Goal: Transaction & Acquisition: Book appointment/travel/reservation

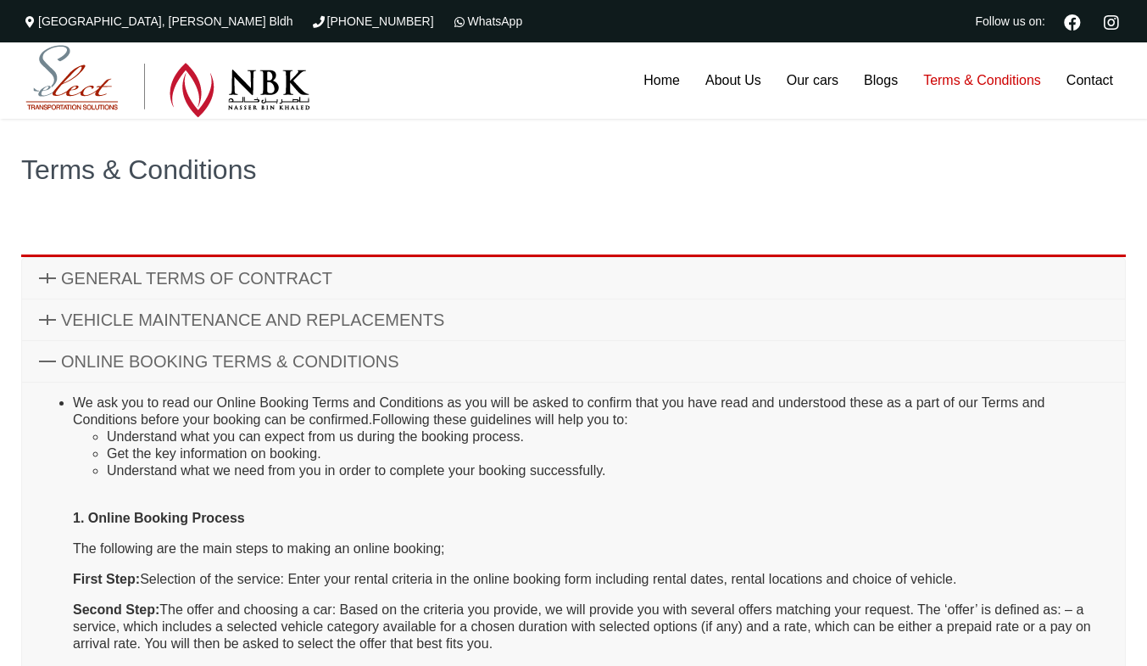
click at [68, 68] on img at bounding box center [167, 81] width 285 height 73
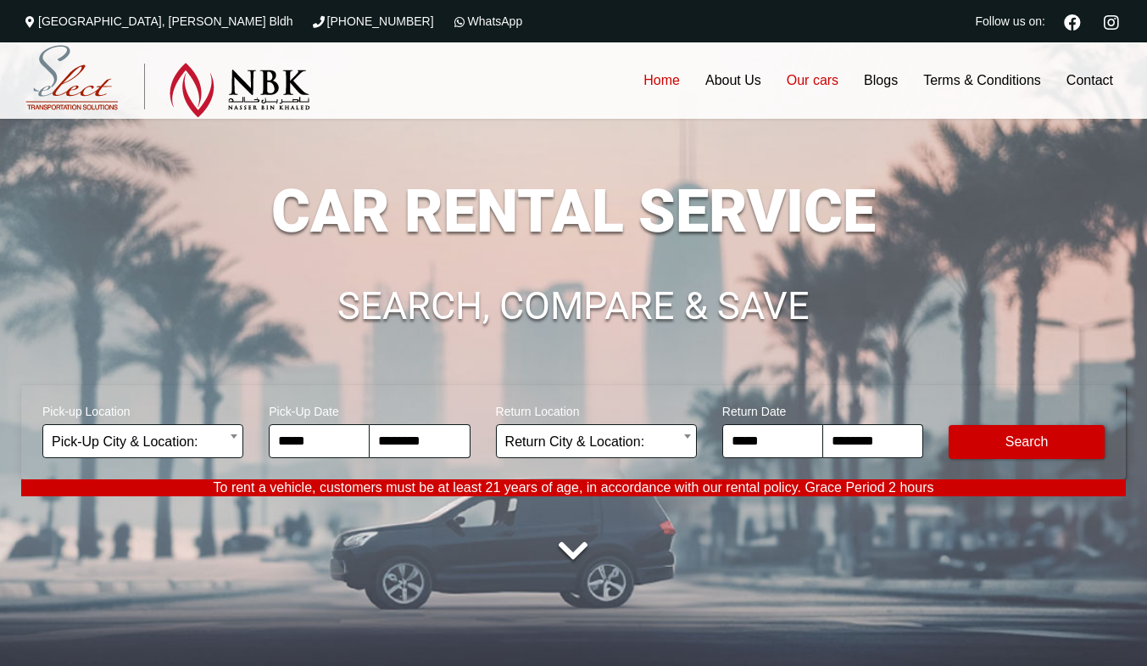
click at [781, 82] on link "Our cars" at bounding box center [812, 80] width 77 height 76
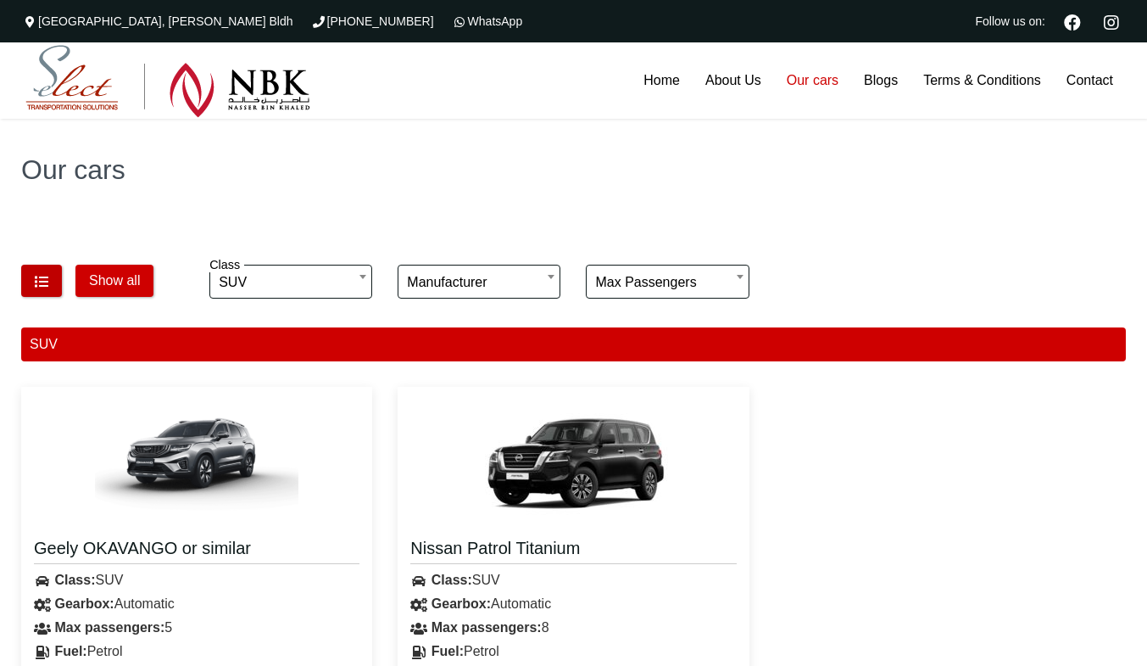
click at [57, 293] on button "button" at bounding box center [41, 281] width 41 height 32
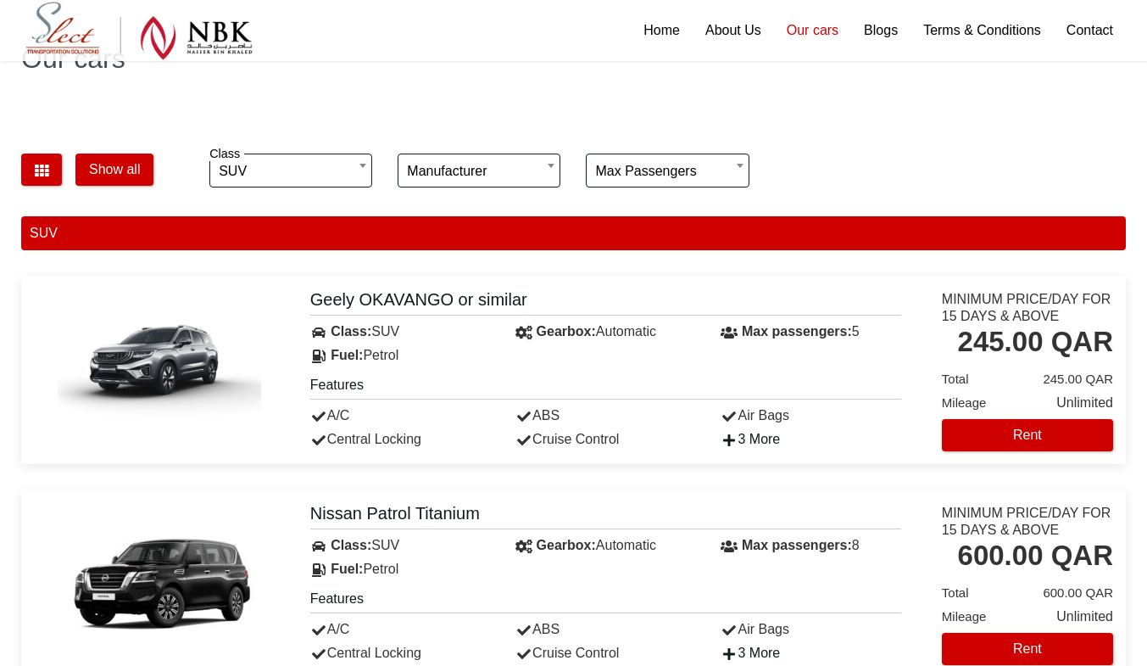
scroll to position [161, 0]
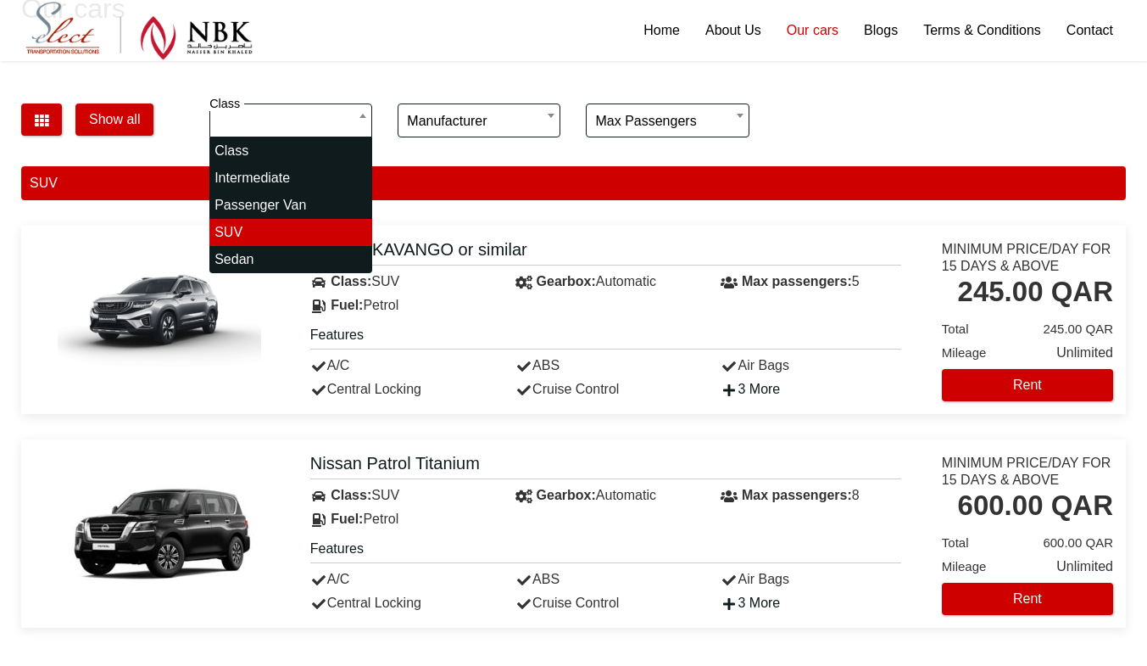
click at [317, 127] on body "**********" at bounding box center [573, 454] width 1147 height 1230
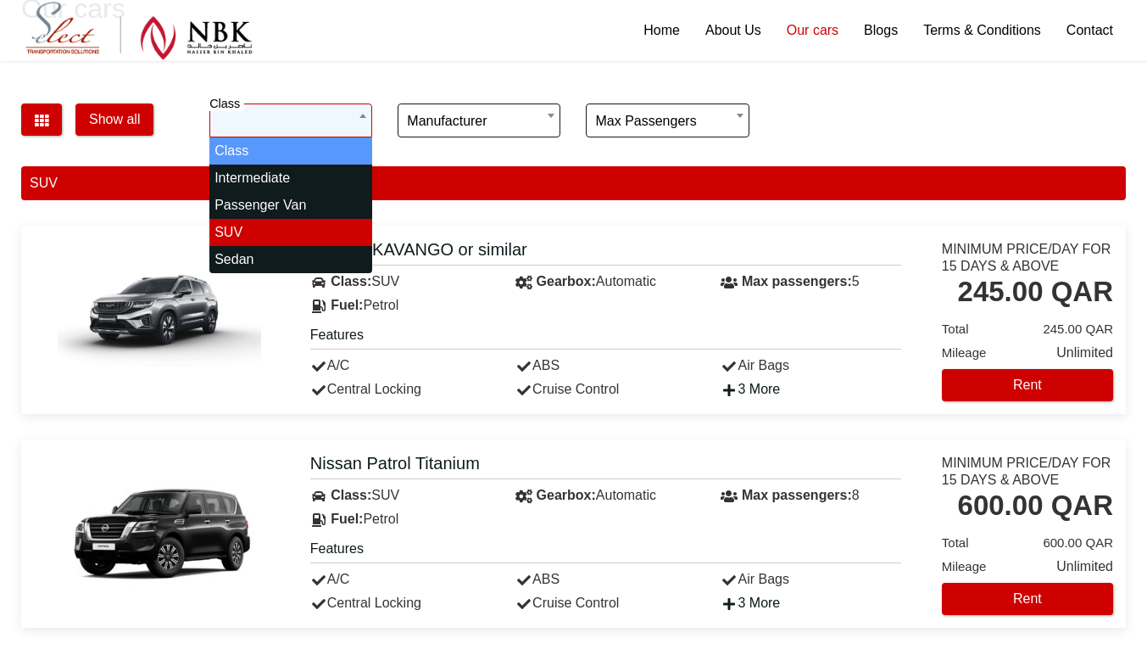
select select "*"
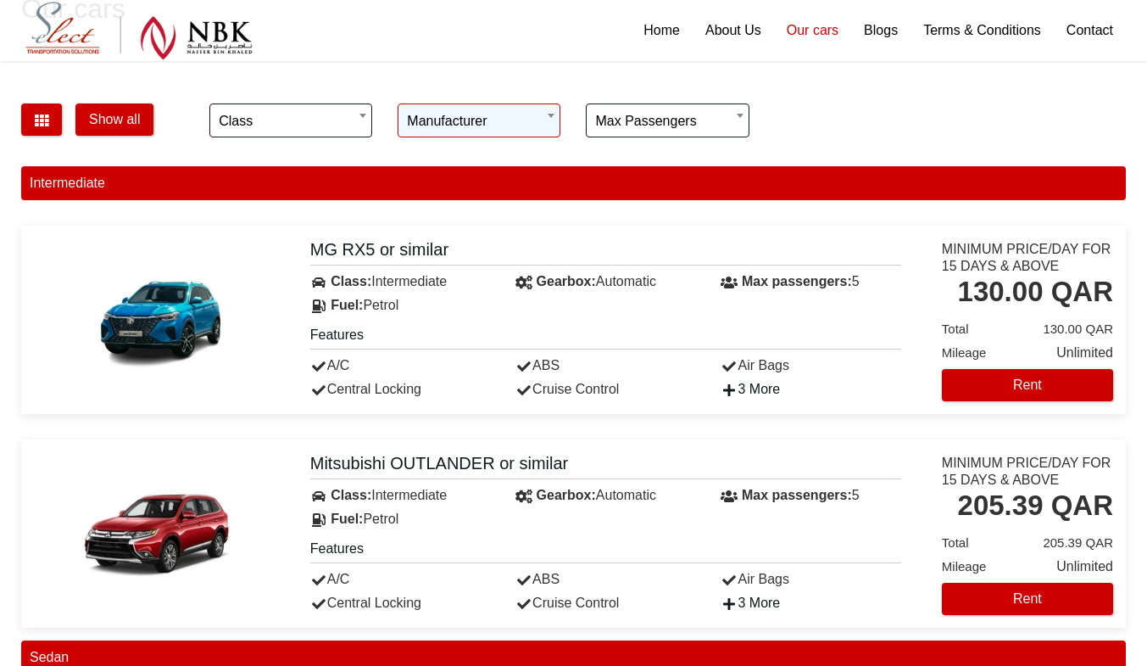
click at [442, 110] on div "**********" at bounding box center [479, 122] width 188 height 59
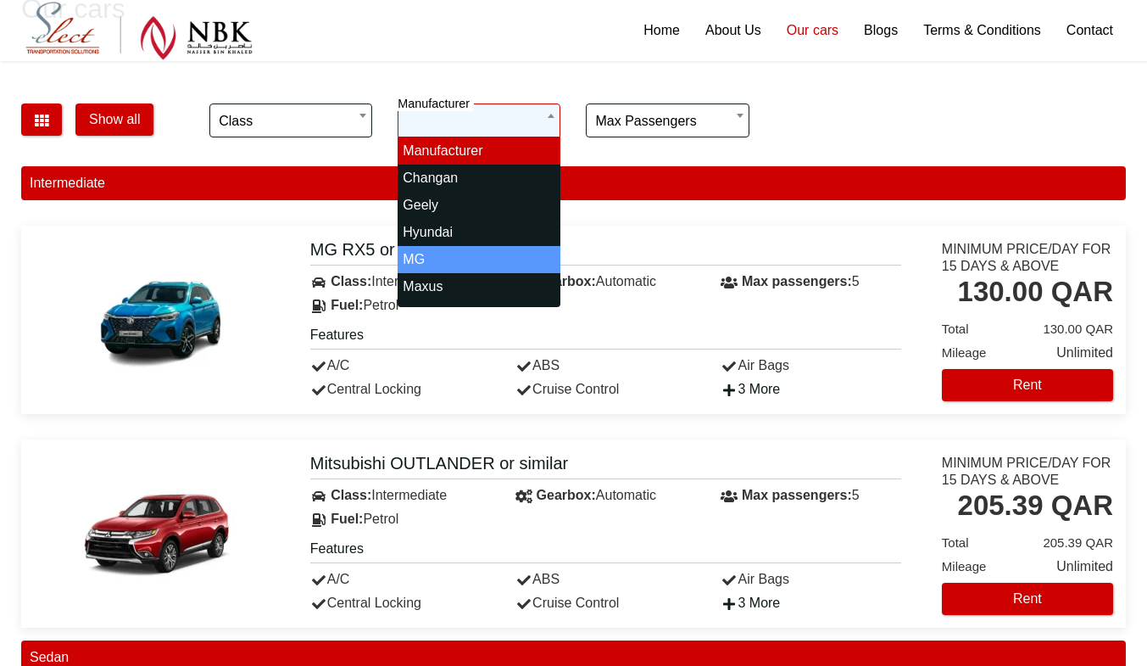
select select "*"
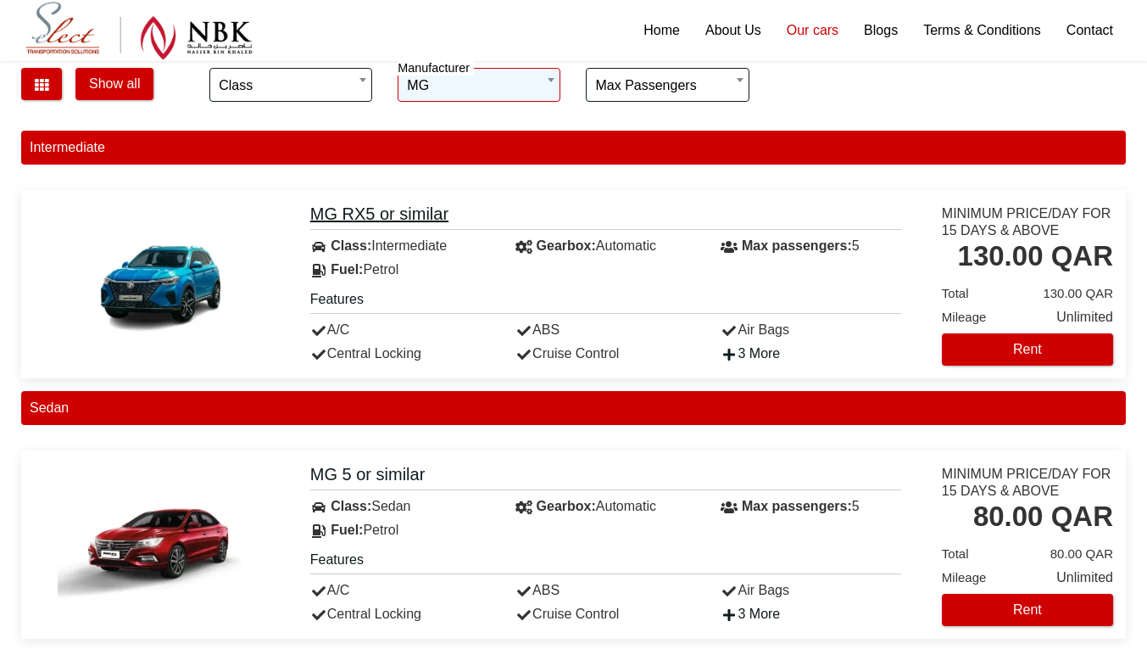
scroll to position [195, 0]
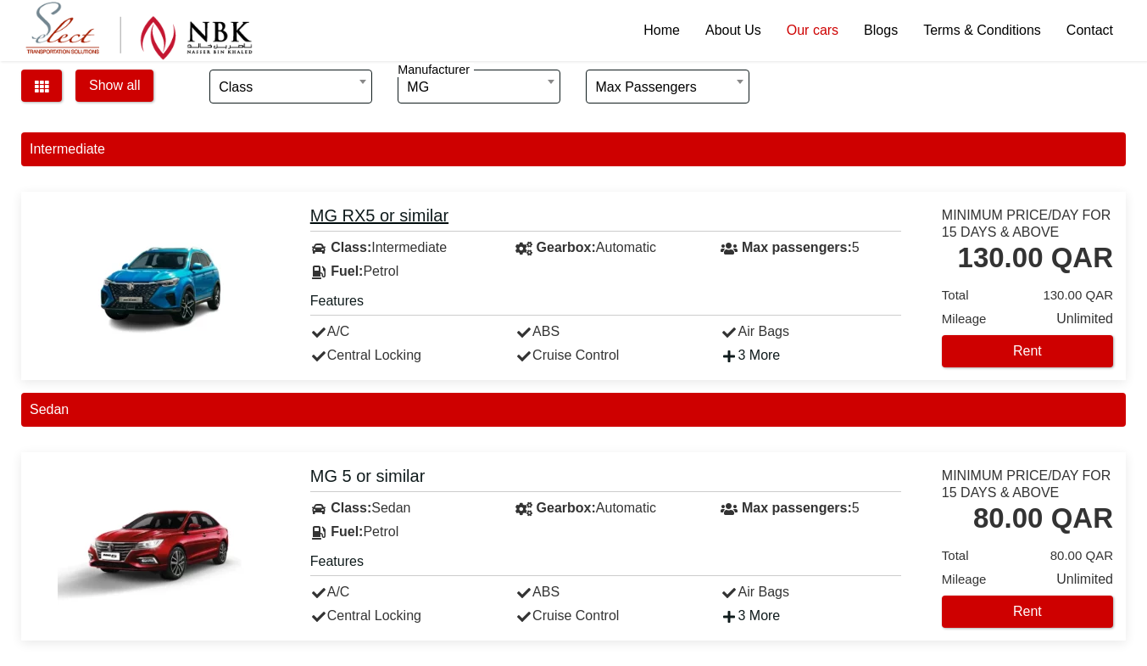
click at [354, 217] on h4 "MG RX5 or similar" at bounding box center [605, 217] width 591 height 27
click at [64, 109] on div "Show all" at bounding box center [102, 88] width 188 height 59
click at [54, 105] on div "Show all" at bounding box center [102, 88] width 188 height 59
click at [47, 95] on button "button" at bounding box center [41, 86] width 41 height 32
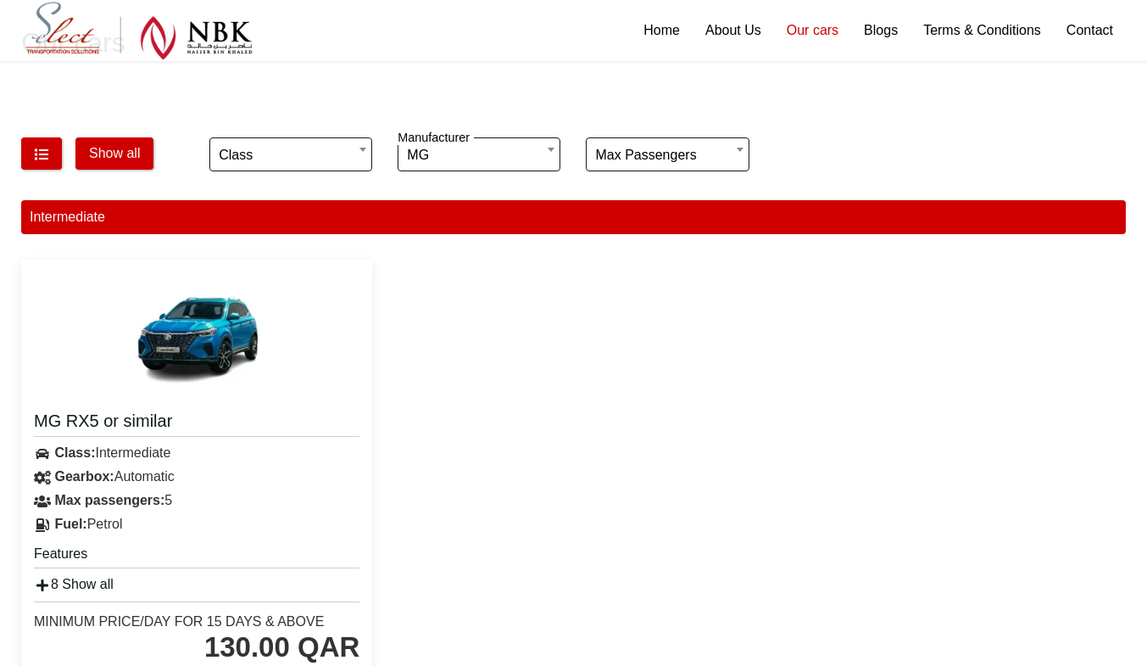
scroll to position [126, 0]
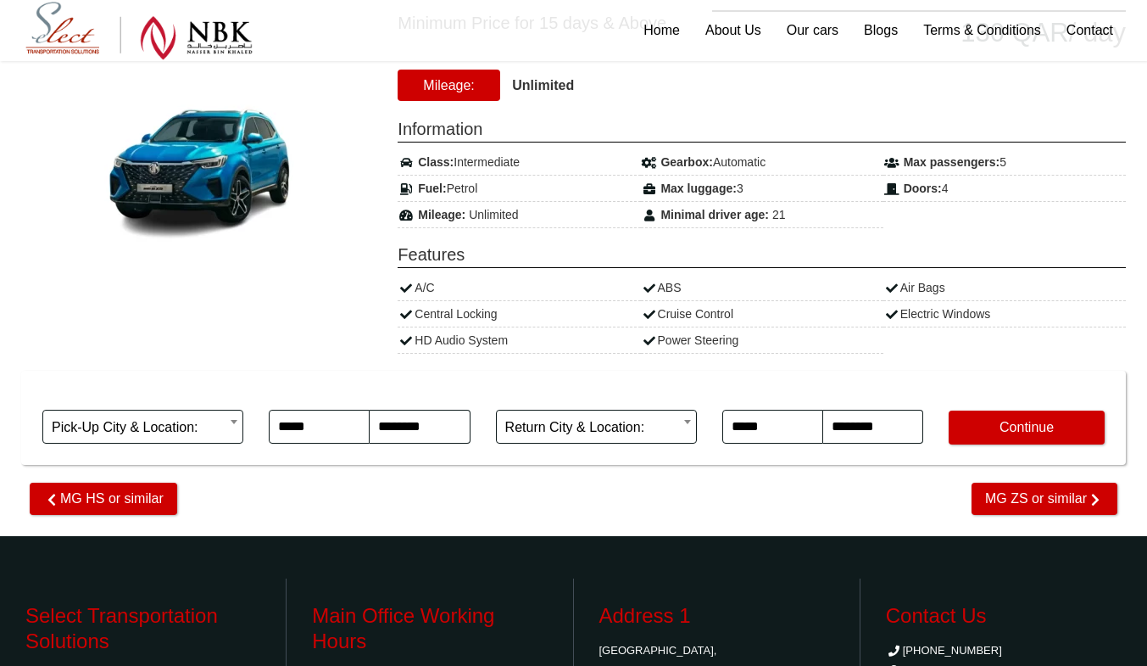
scroll to position [256, 0]
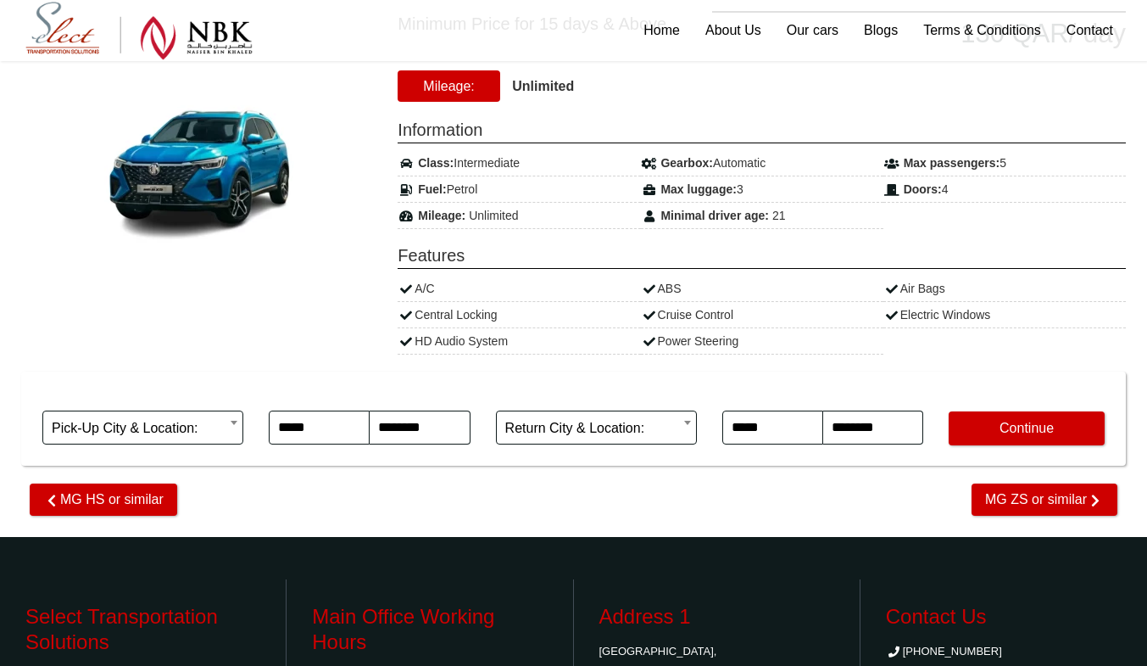
click at [165, 437] on body "[GEOGRAPHIC_DATA][PERSON_NAME] [PHONE_NUMBER] WhatsApp Follow us on: Home About…" at bounding box center [573, 338] width 1147 height 1188
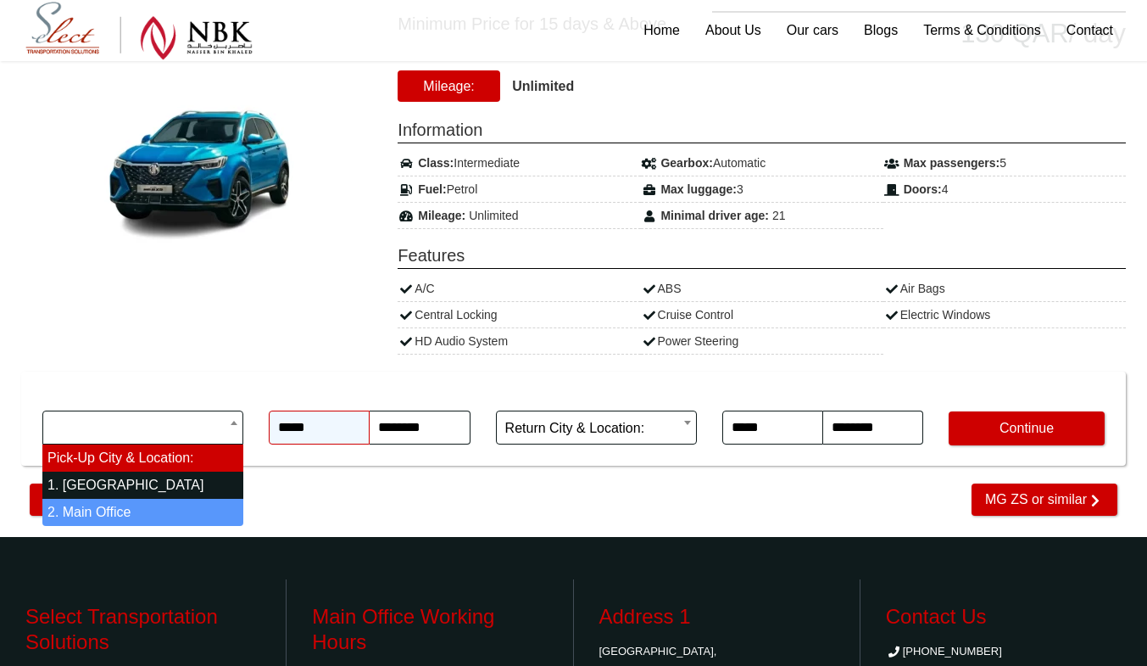
select select "*"
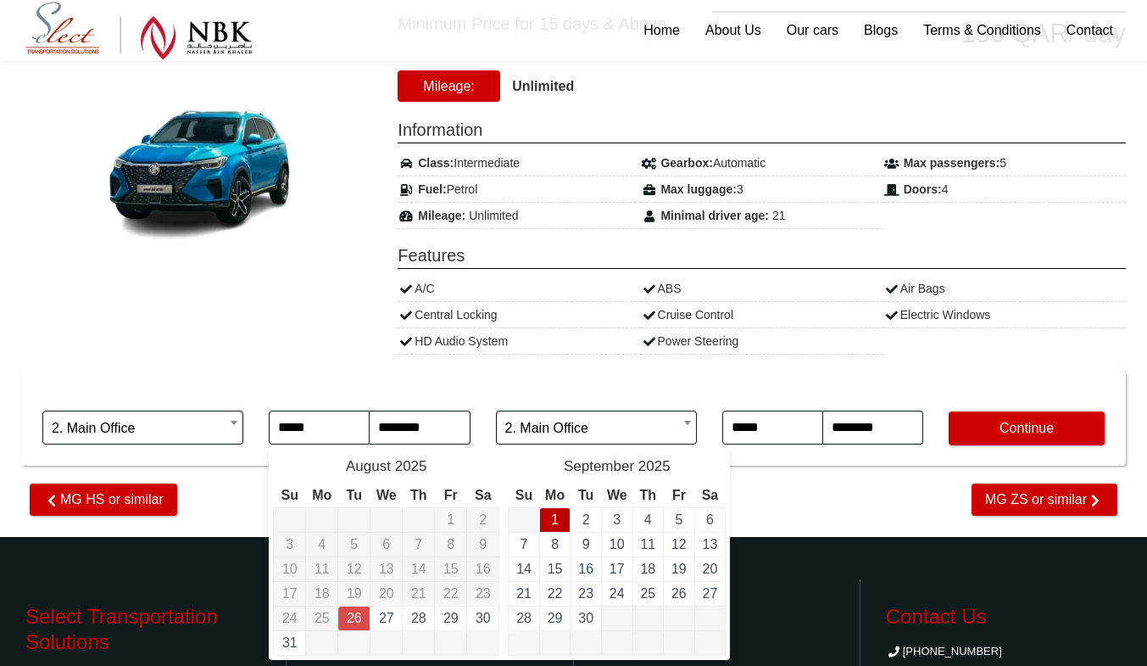
click at [548, 508] on td "1" at bounding box center [554, 520] width 31 height 25
type input "**********"
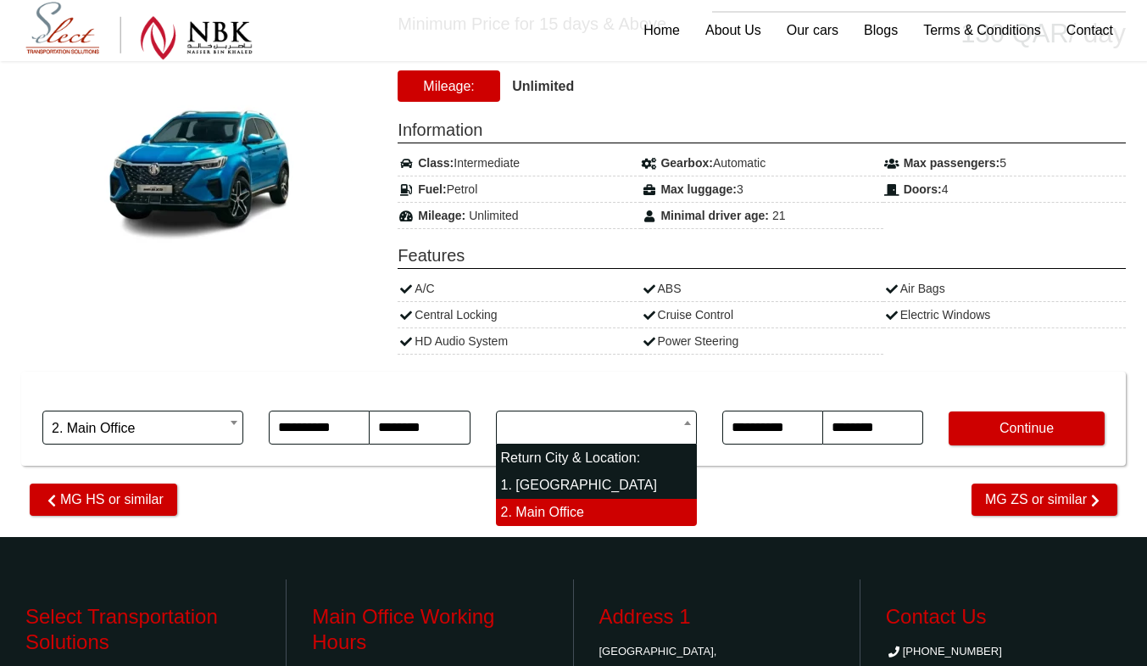
click at [582, 436] on body "The Commercial Avenue, Sayer Bldh (+974)31366623 WhatsApp Follow us on: Home Ab…" at bounding box center [573, 338] width 1147 height 1188
click at [582, 436] on input "search" at bounding box center [596, 427] width 201 height 34
click at [738, 432] on input "**********" at bounding box center [772, 427] width 101 height 34
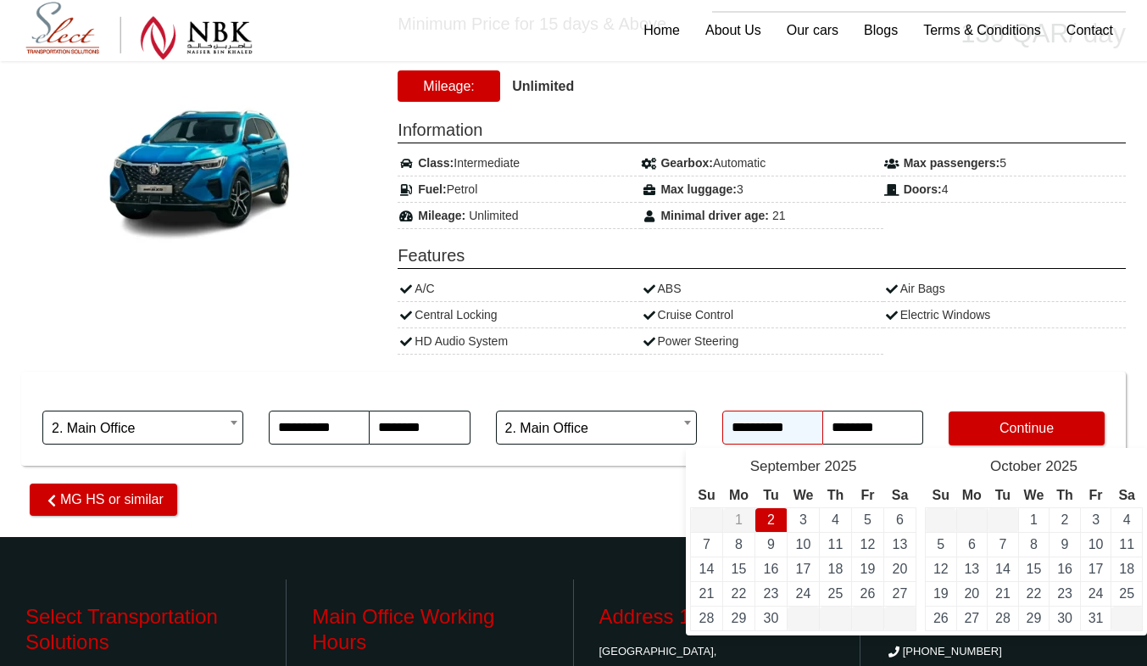
click at [808, 427] on input "**********" at bounding box center [772, 427] width 101 height 34
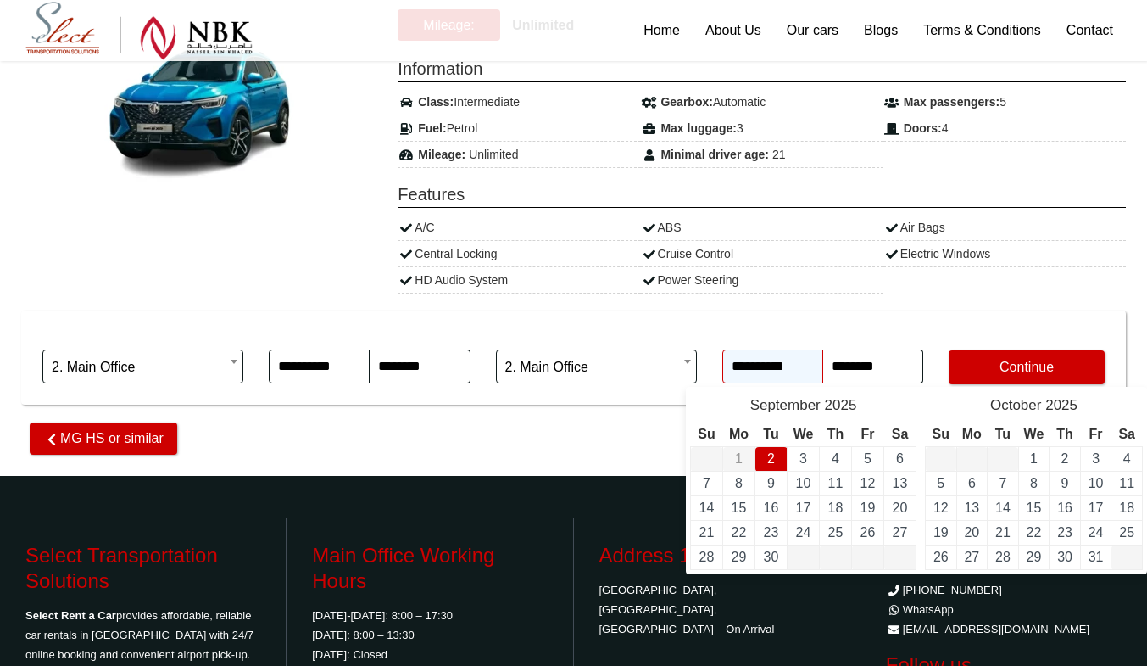
scroll to position [345, 0]
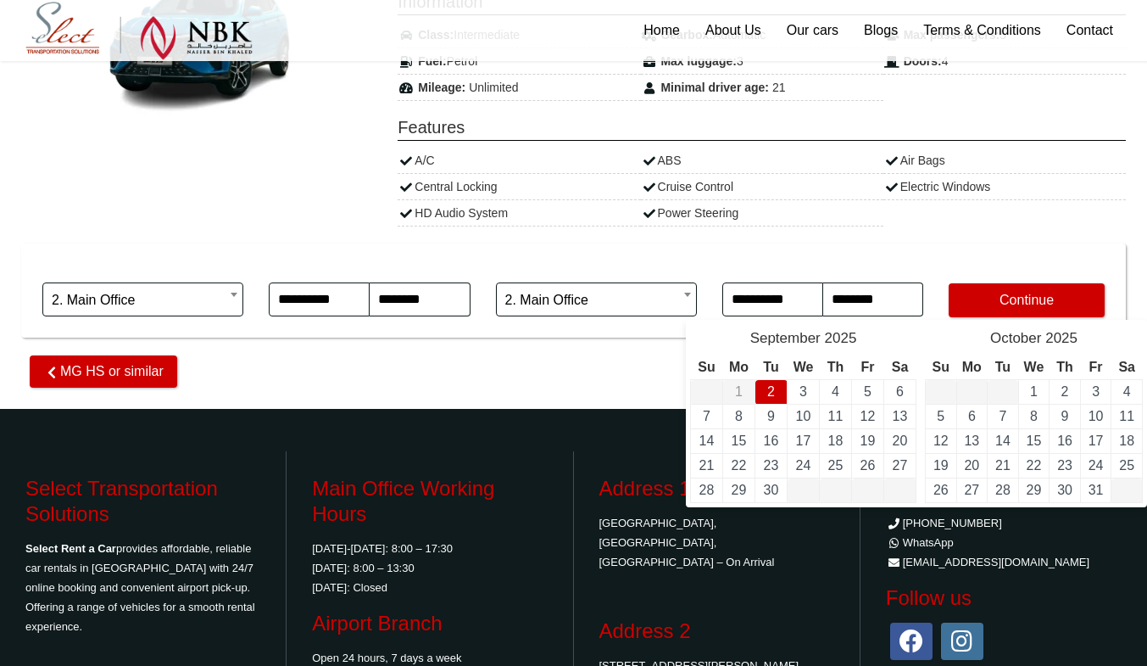
click at [838, 240] on div "Minimum Price for 15 days & Above 130 QAR / day Mileage: Class:" at bounding box center [573, 110] width 1105 height 481
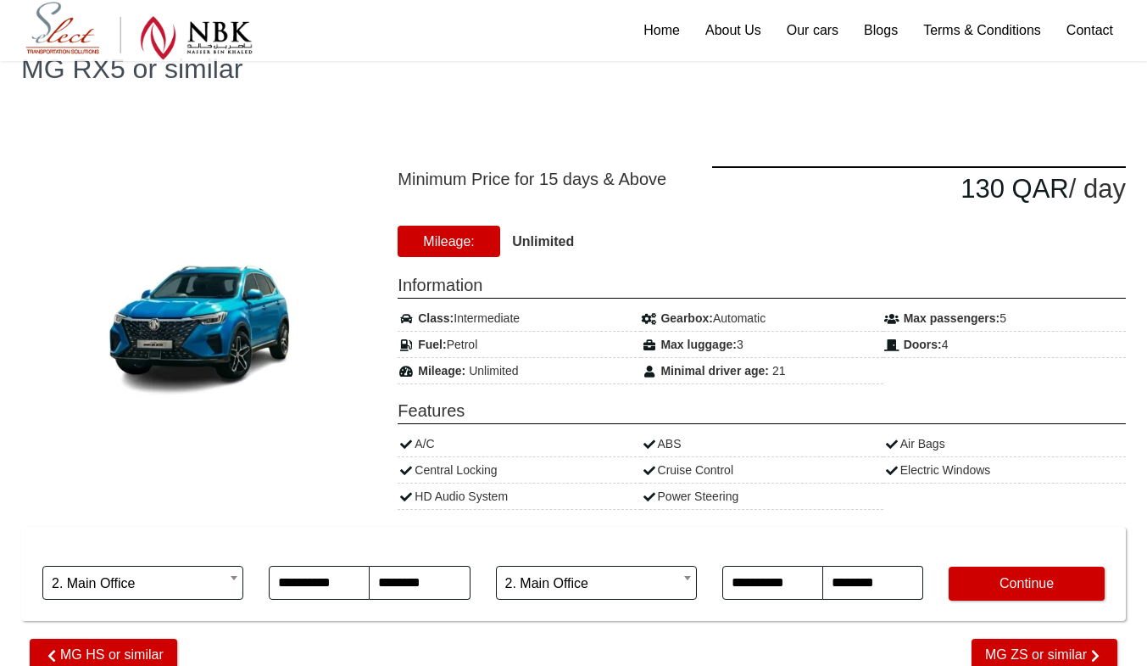
scroll to position [100, 0]
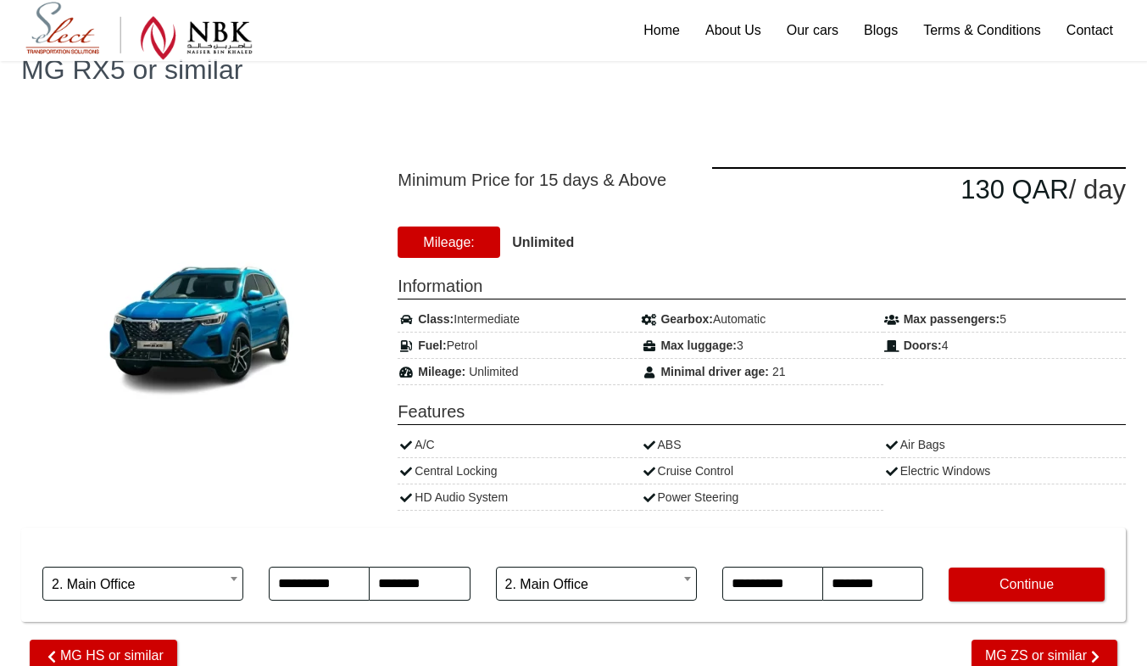
click at [213, 315] on img at bounding box center [197, 324] width 322 height 208
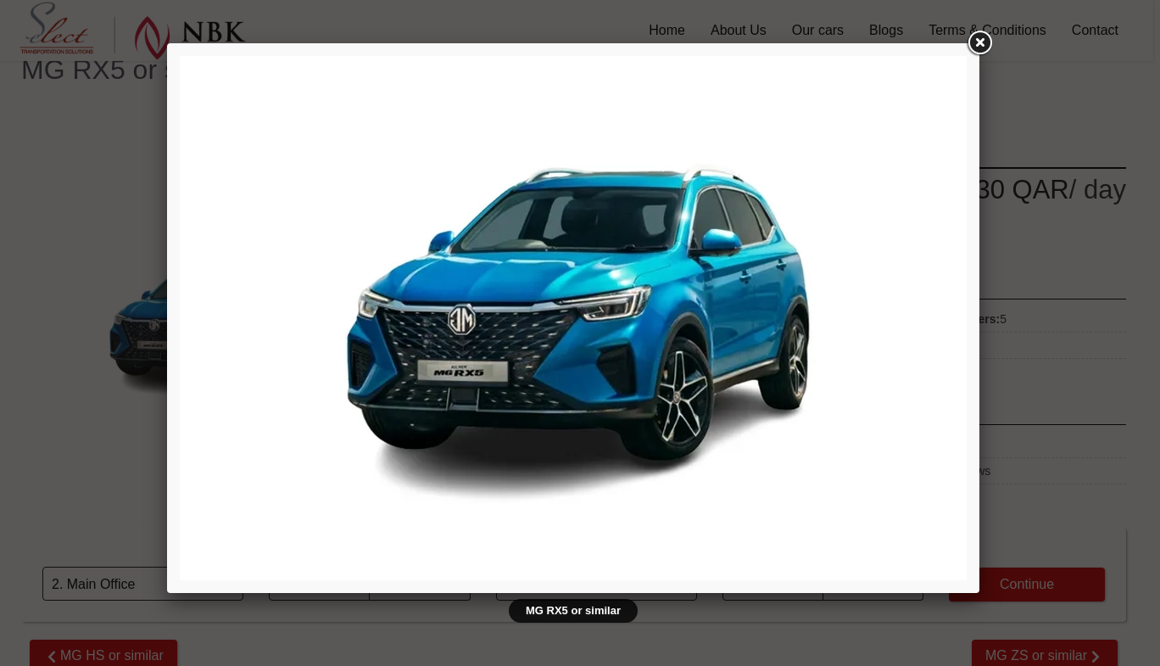
click at [984, 33] on link at bounding box center [979, 43] width 31 height 31
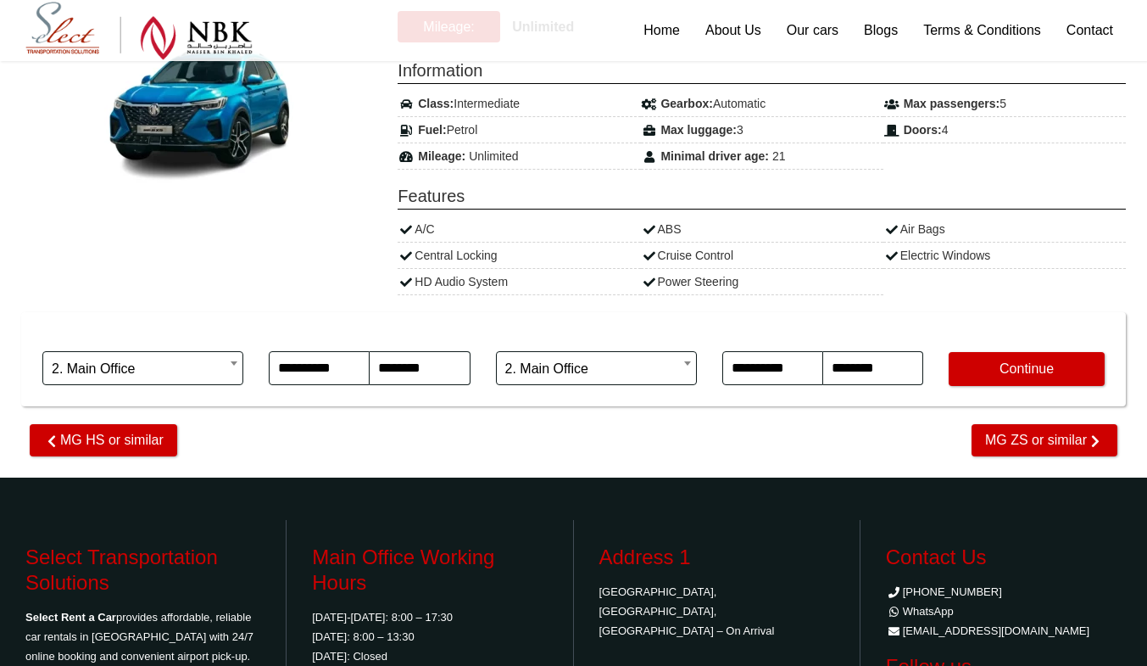
scroll to position [0, 0]
